Goal: Transaction & Acquisition: Purchase product/service

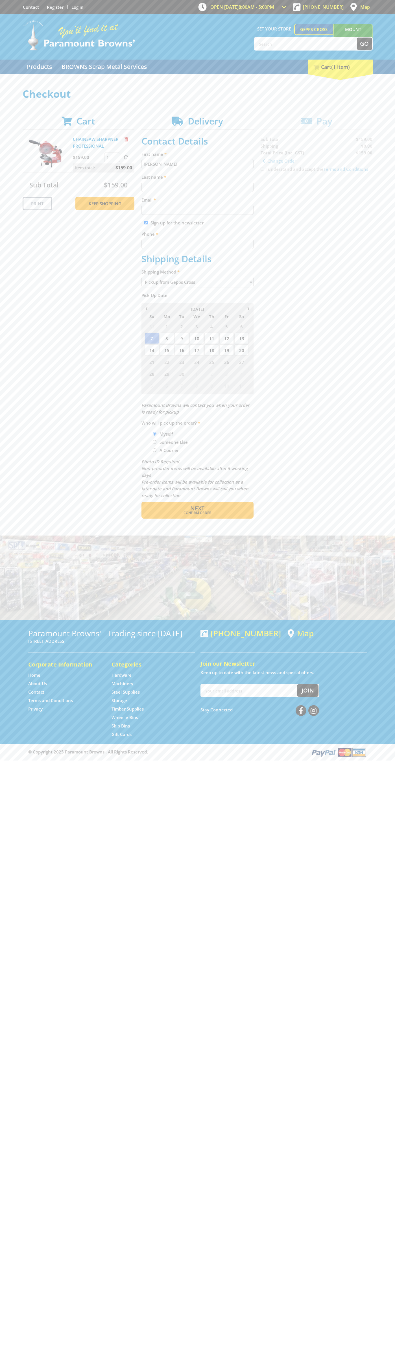
type input "[PERSON_NAME]"
type input "[EMAIL_ADDRESS][DOMAIN_NAME]"
type input "0293744000"
click at [197, 508] on span "Next" at bounding box center [197, 509] width 14 height 8
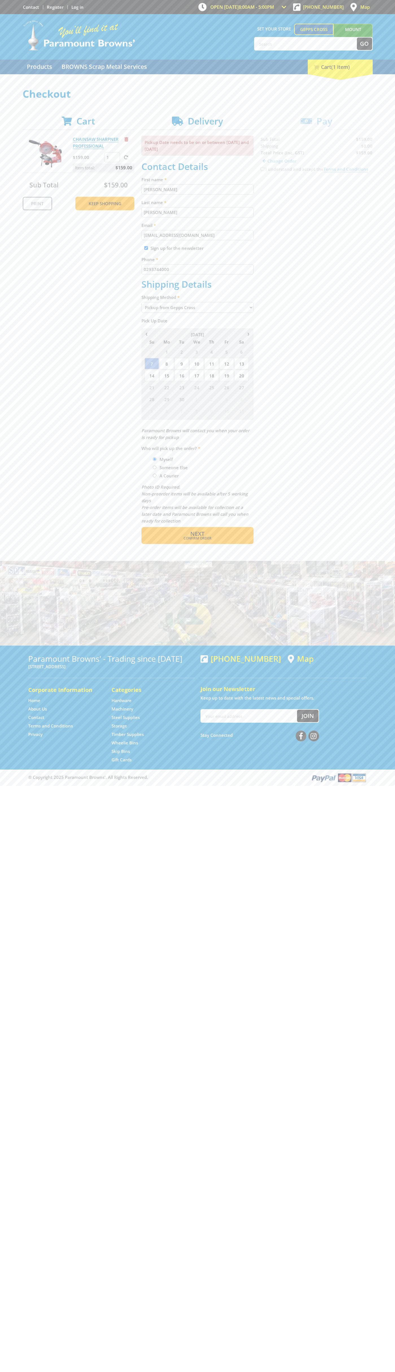
type input "[PERSON_NAME]"
click at [197, 538] on span "Confirm order" at bounding box center [198, 538] width 88 height 3
click at [197, 534] on span "Next" at bounding box center [197, 534] width 14 height 8
